Goal: Task Accomplishment & Management: Use online tool/utility

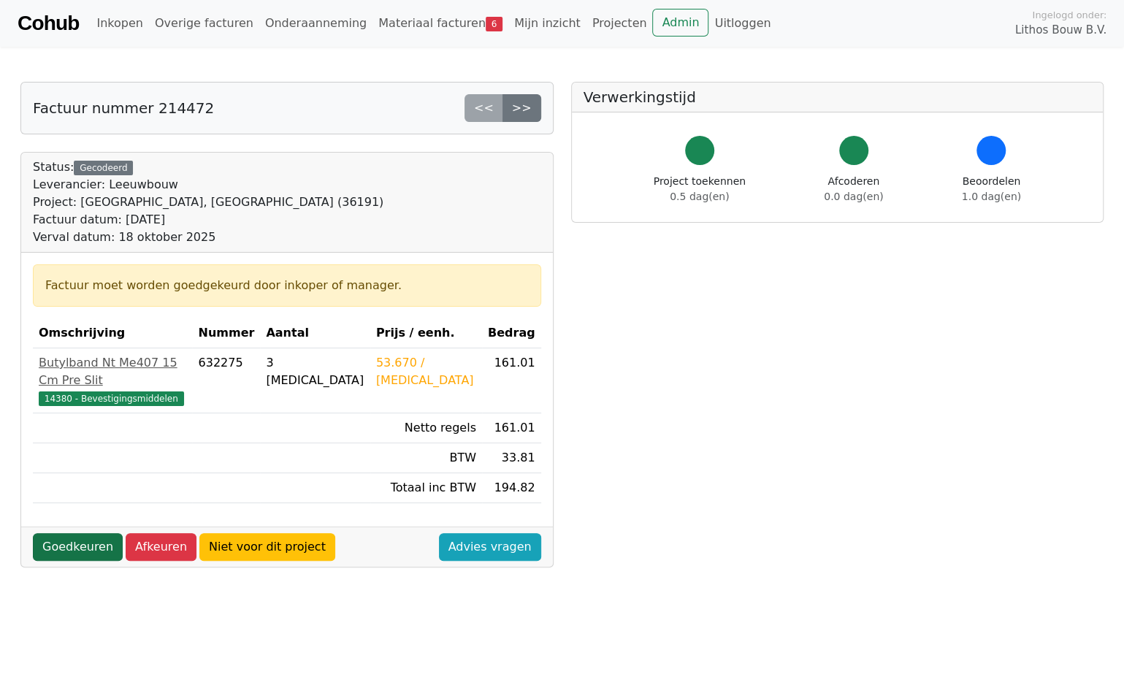
click at [95, 533] on link "Goedkeuren" at bounding box center [78, 547] width 90 height 28
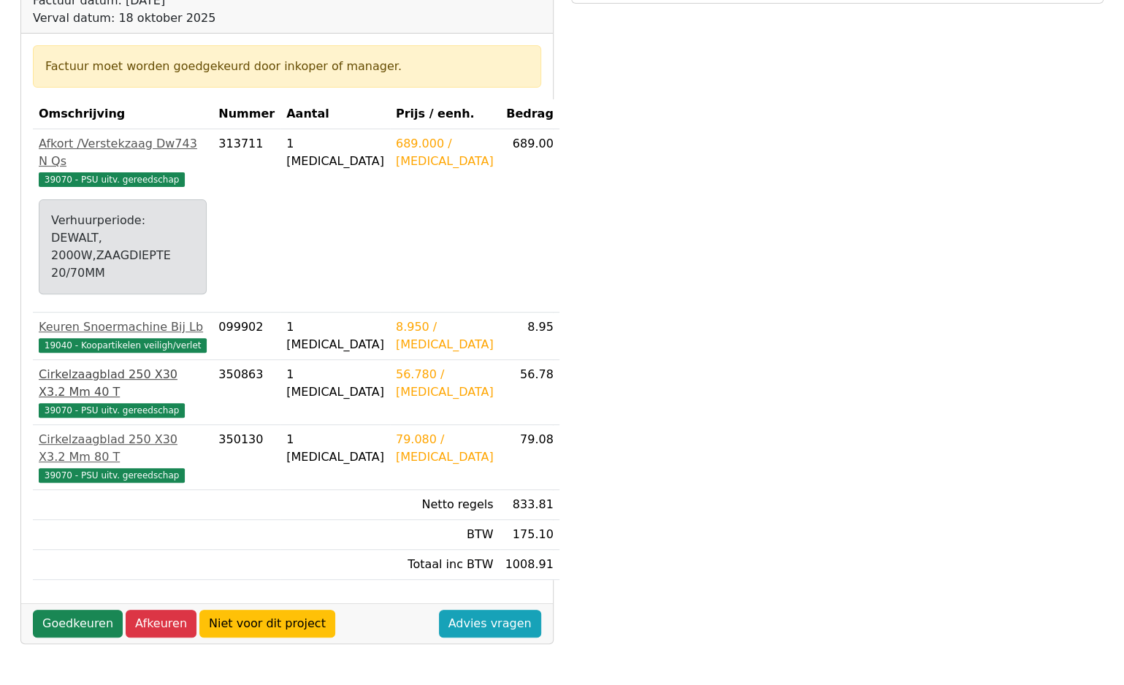
scroll to position [292, 0]
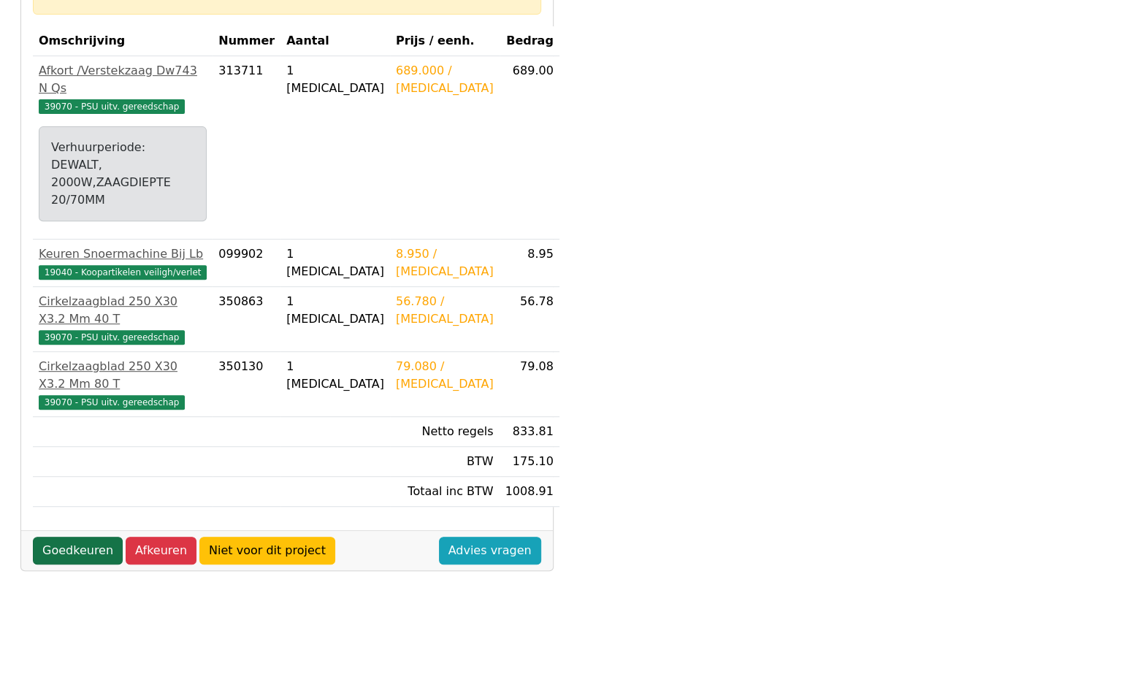
click at [96, 537] on link "Goedkeuren" at bounding box center [78, 551] width 90 height 28
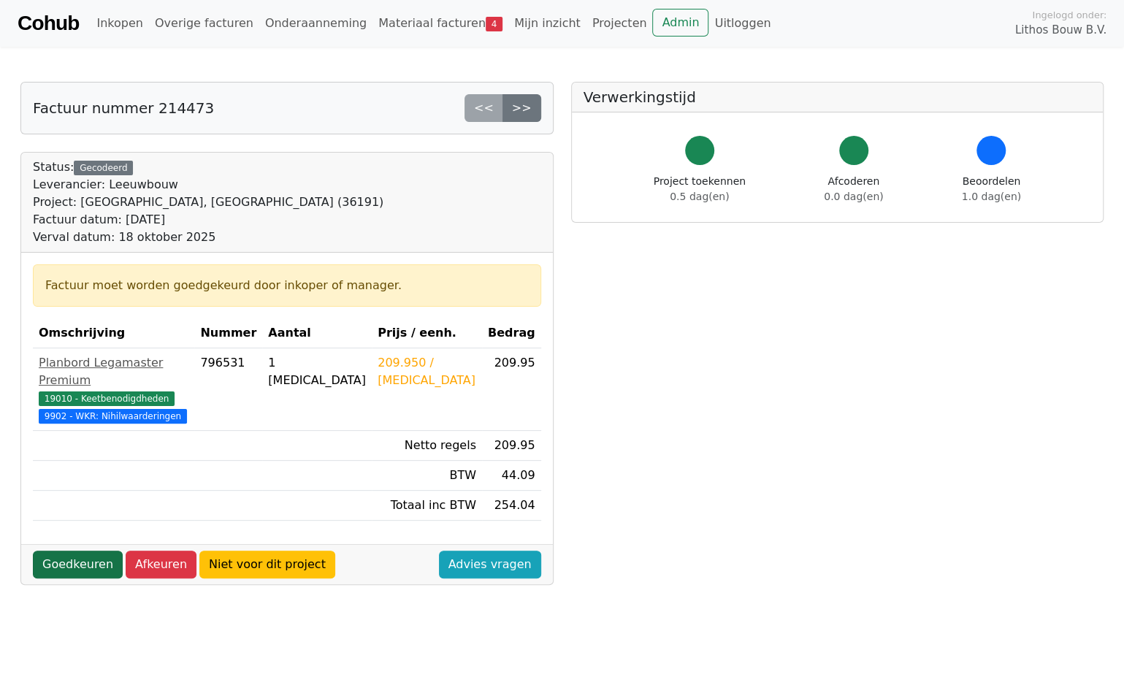
click at [92, 561] on link "Goedkeuren" at bounding box center [78, 565] width 90 height 28
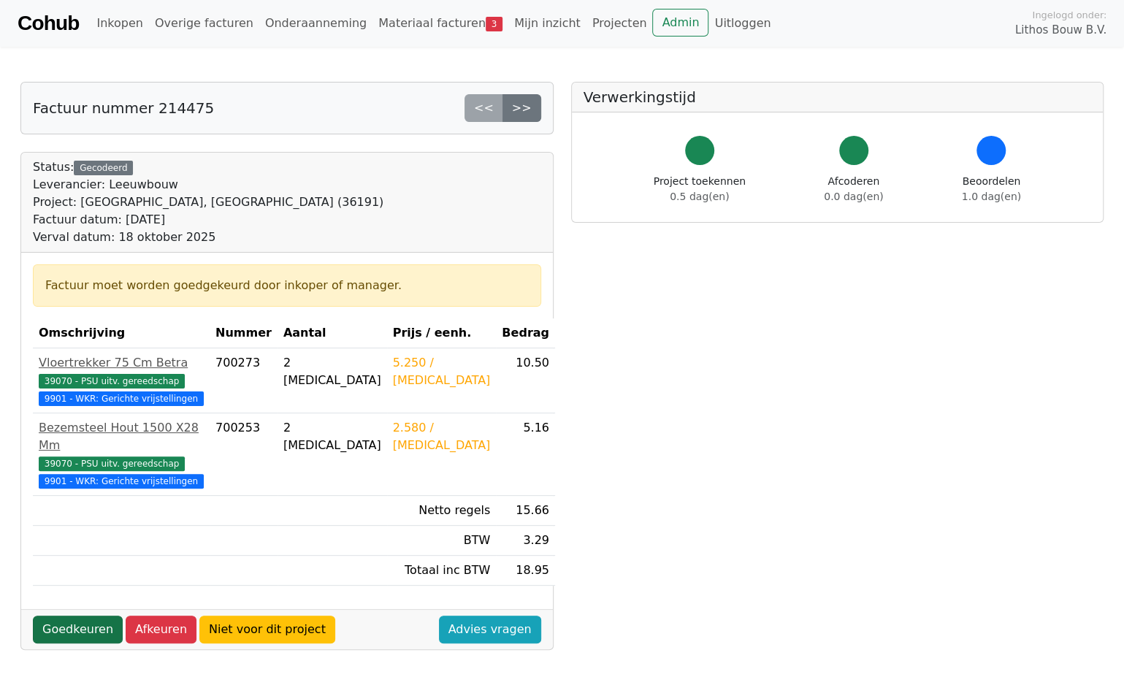
click at [60, 632] on link "Goedkeuren" at bounding box center [78, 630] width 90 height 28
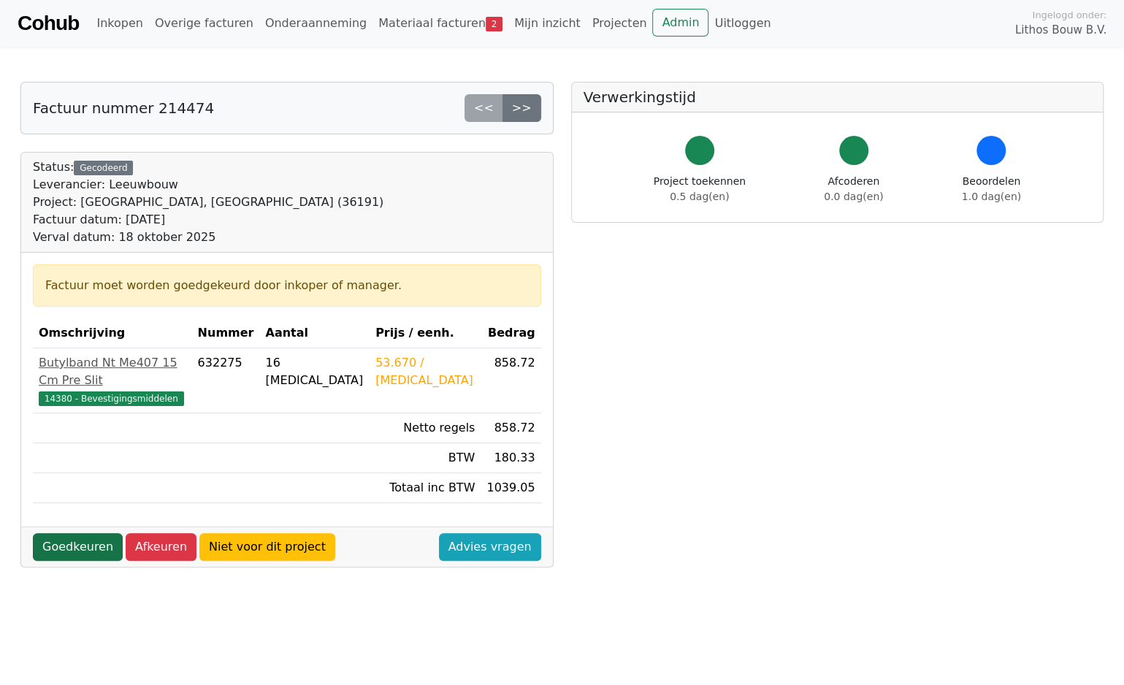
click at [55, 533] on link "Goedkeuren" at bounding box center [78, 547] width 90 height 28
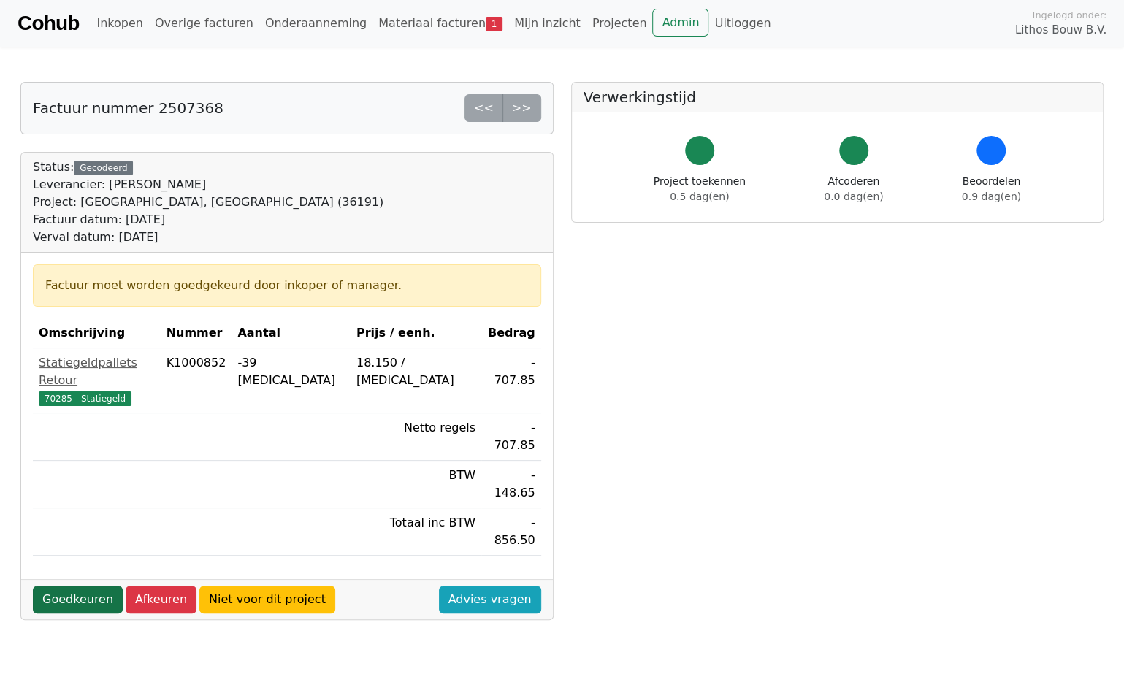
click at [72, 586] on link "Goedkeuren" at bounding box center [78, 600] width 90 height 28
